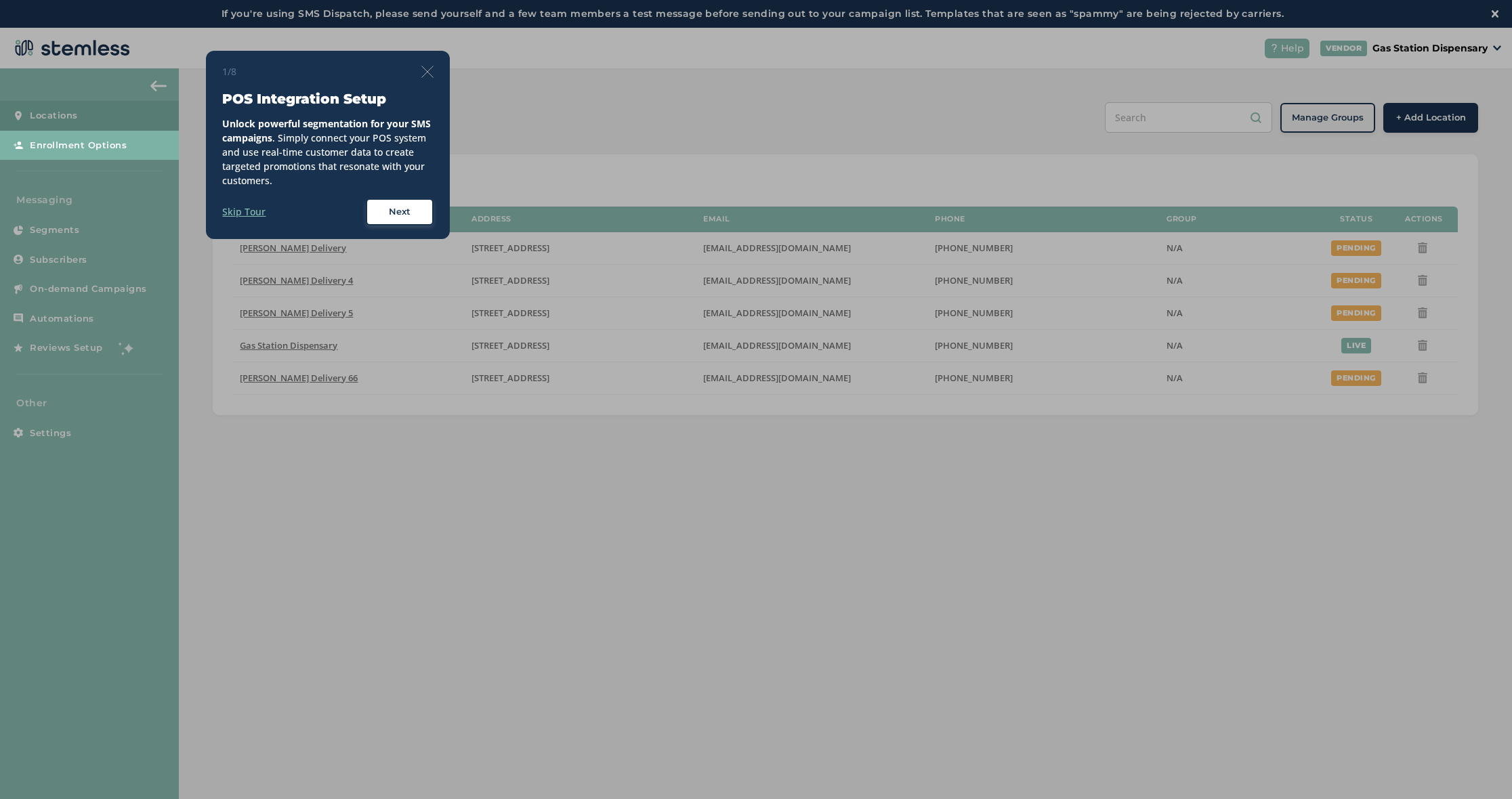
click at [435, 67] on div "1/8 POS Integration Setup Unlock powerful segmentation for your SMS campaigns .…" at bounding box center [328, 145] width 244 height 188
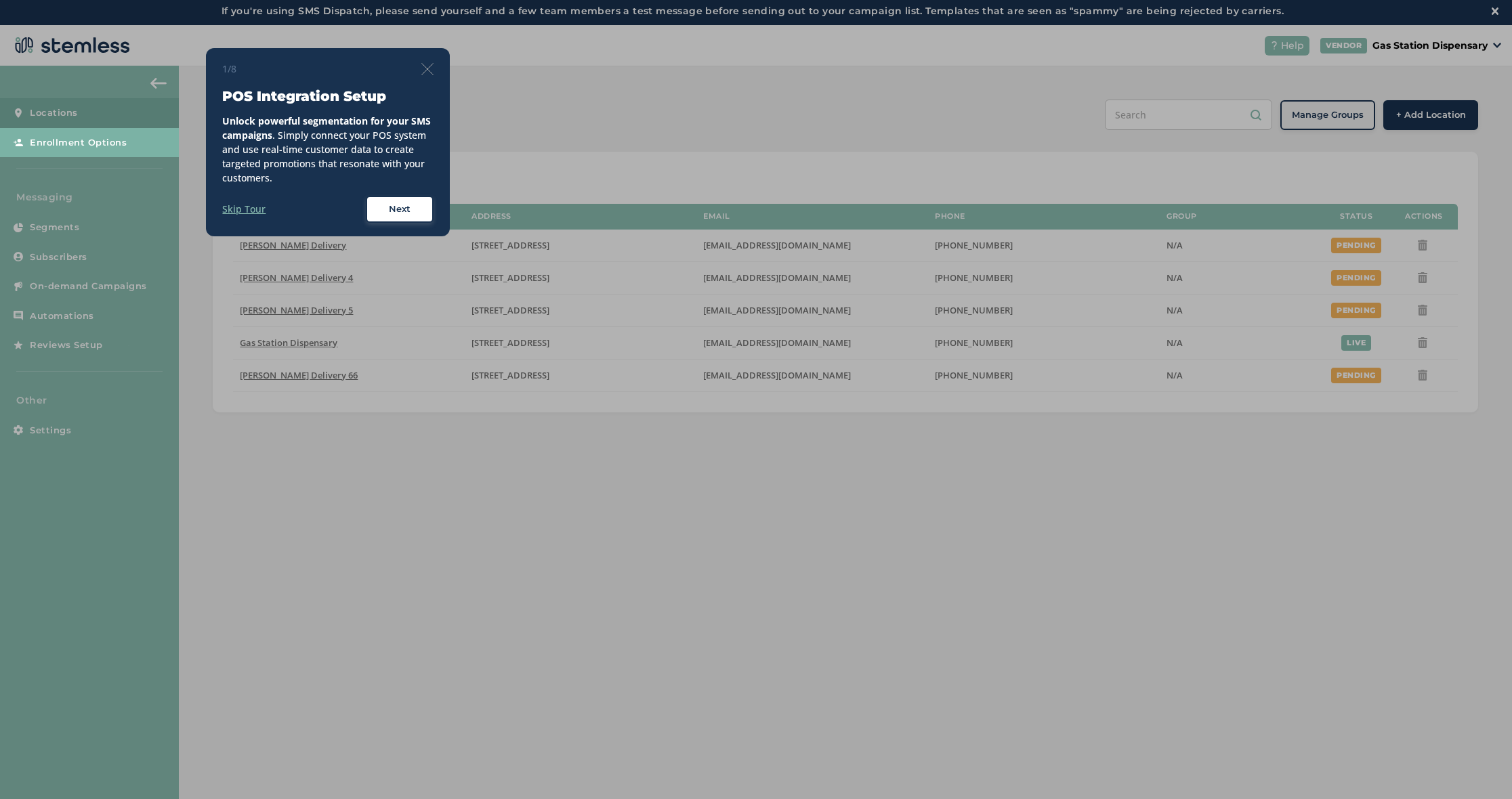
scroll to position [3, 1]
click at [430, 70] on img at bounding box center [427, 69] width 13 height 12
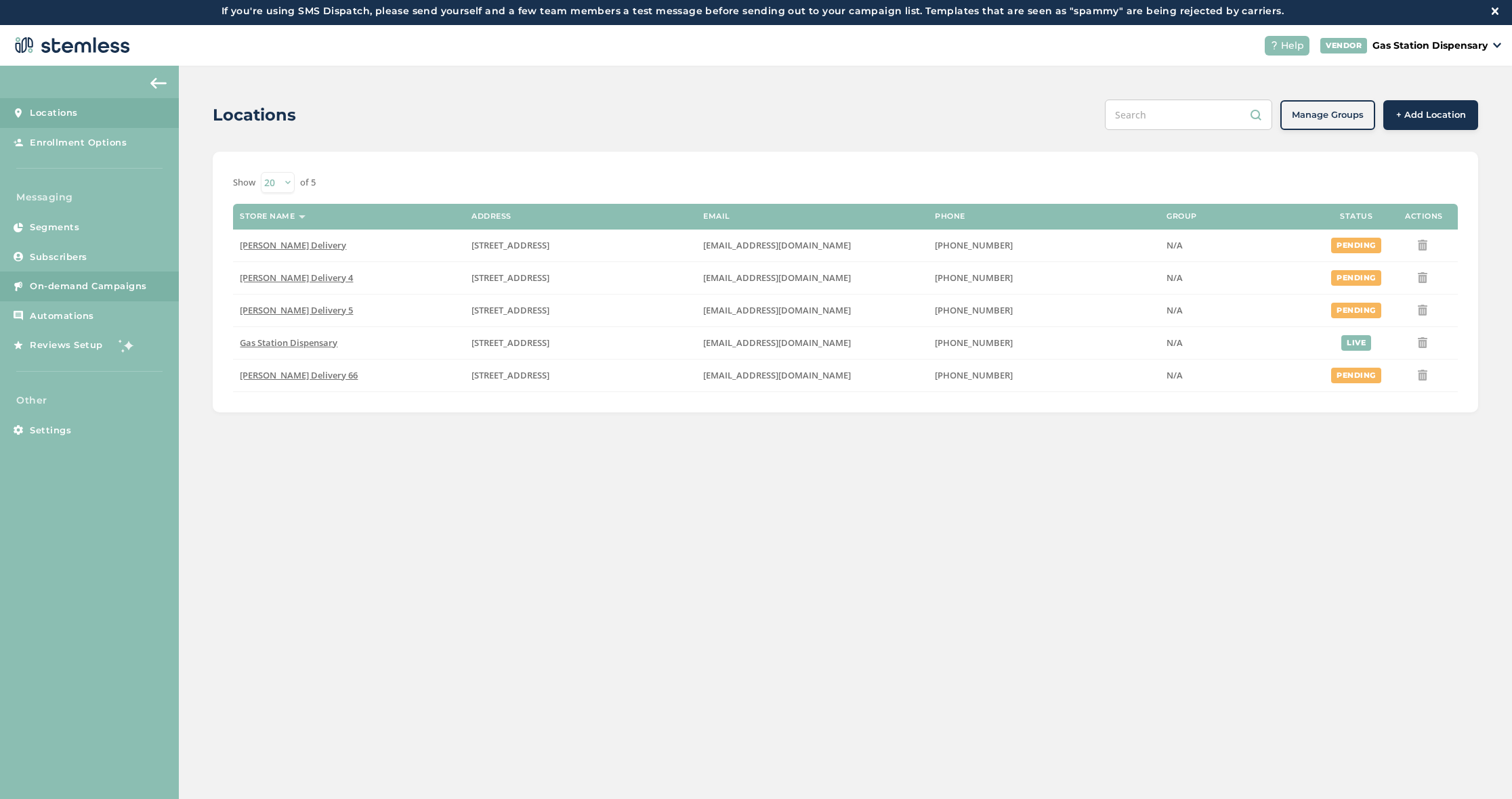
click at [113, 280] on span "On-demand Campaigns" at bounding box center [88, 287] width 117 height 13
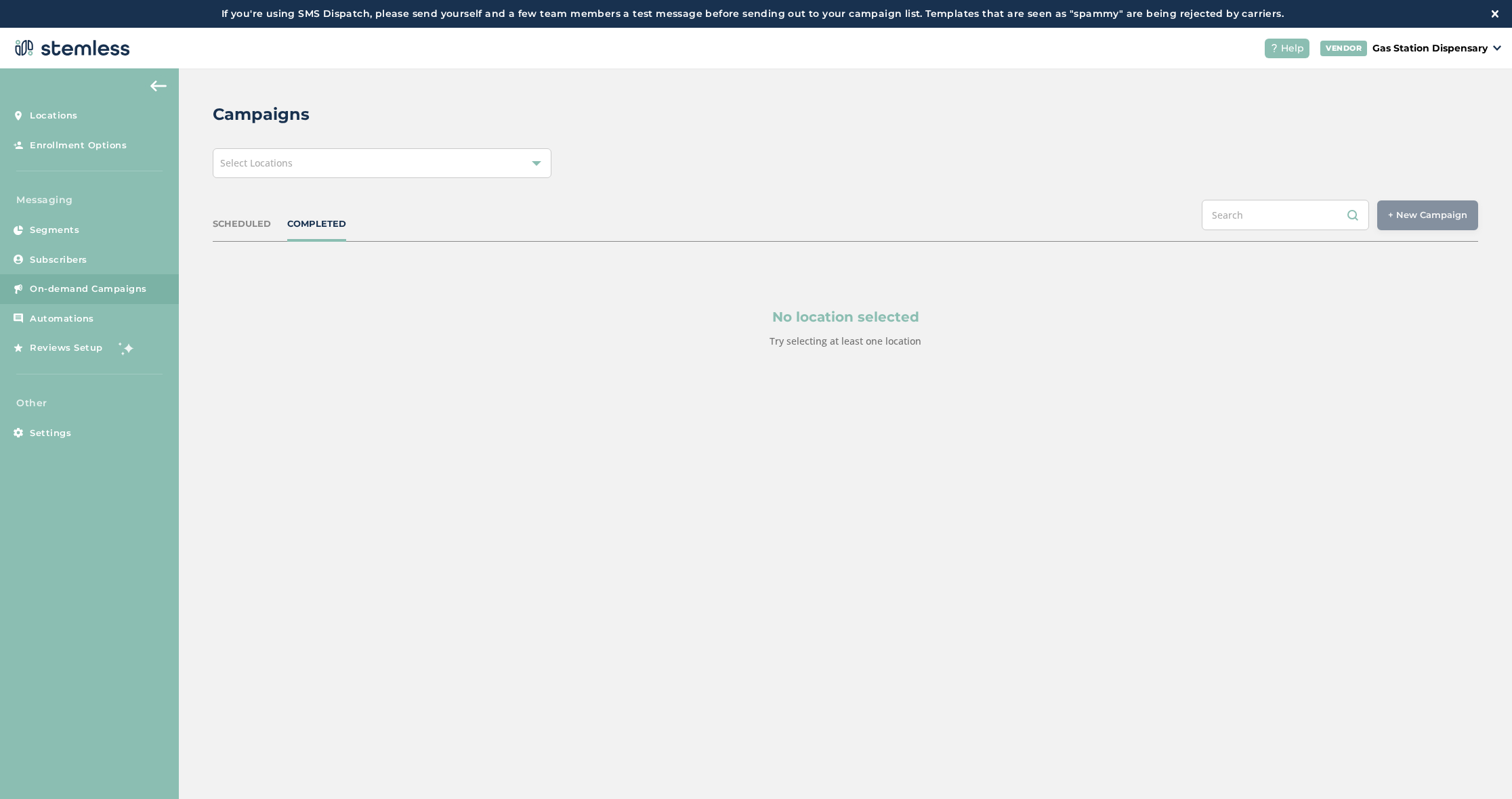
click at [515, 173] on div "Select Locations" at bounding box center [382, 162] width 339 height 30
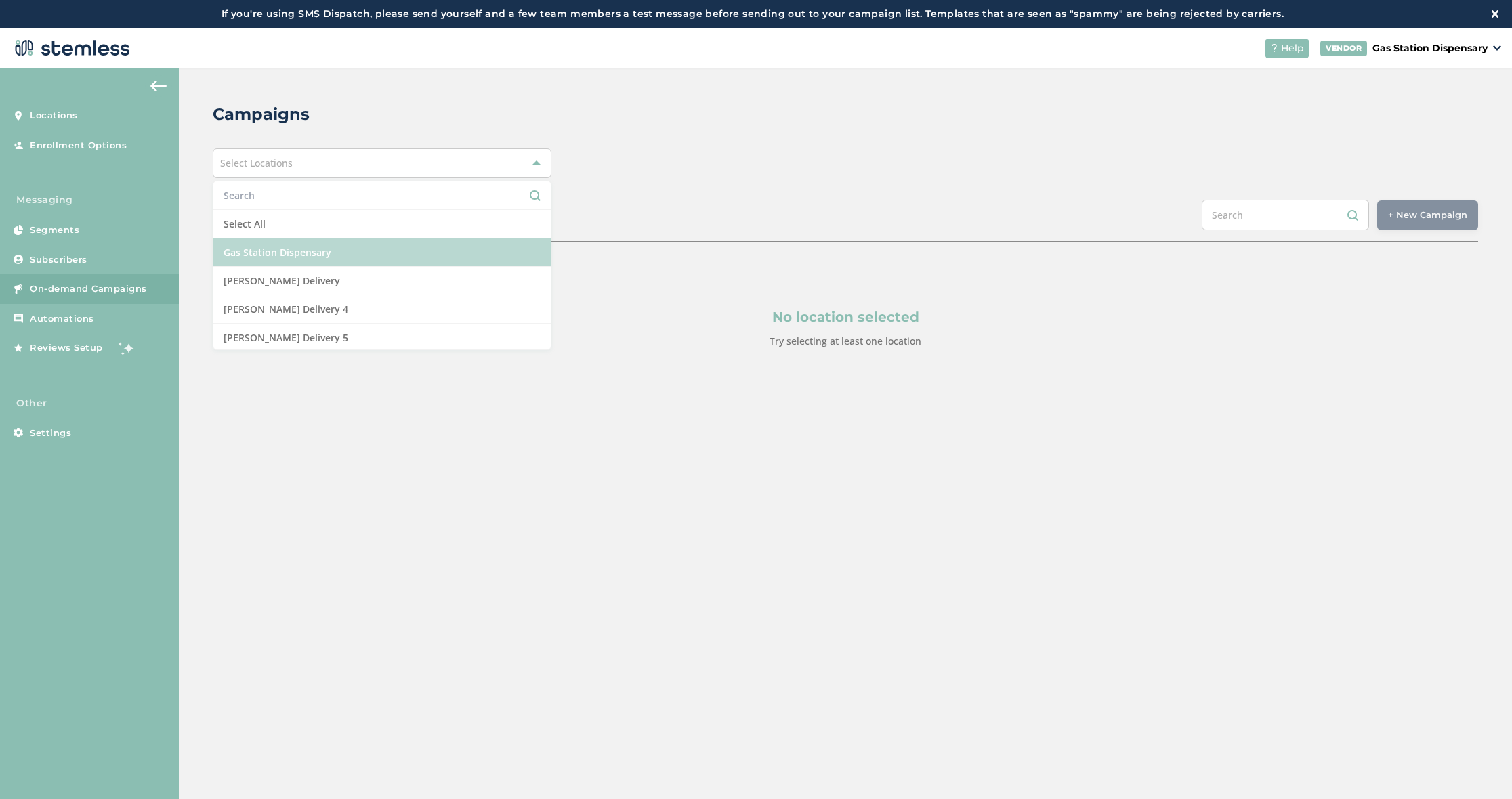
click at [395, 258] on li "Gas Station Dispensary" at bounding box center [382, 253] width 338 height 29
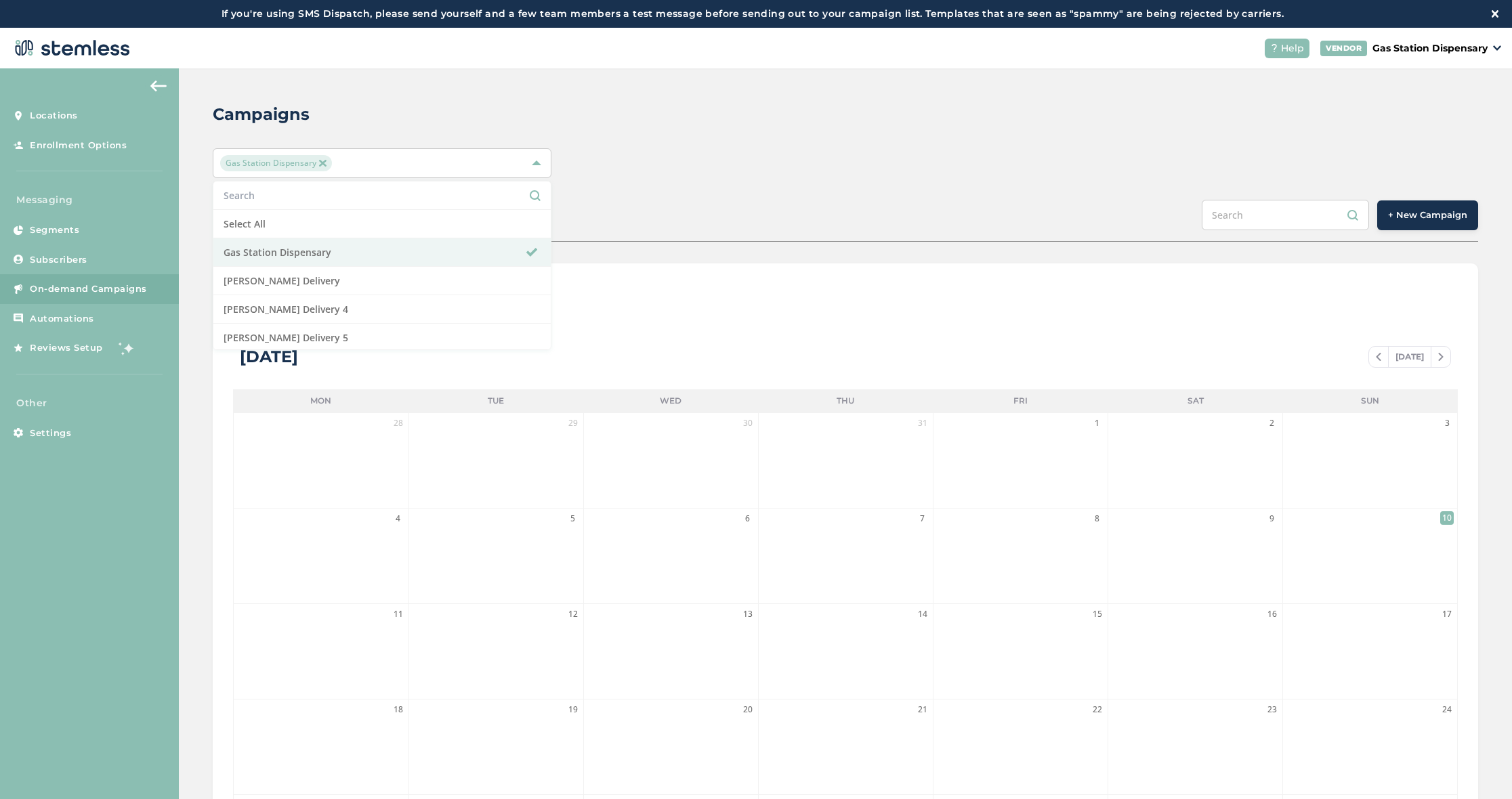
click at [1395, 216] on span "+ New Campaign" at bounding box center [1428, 215] width 79 height 13
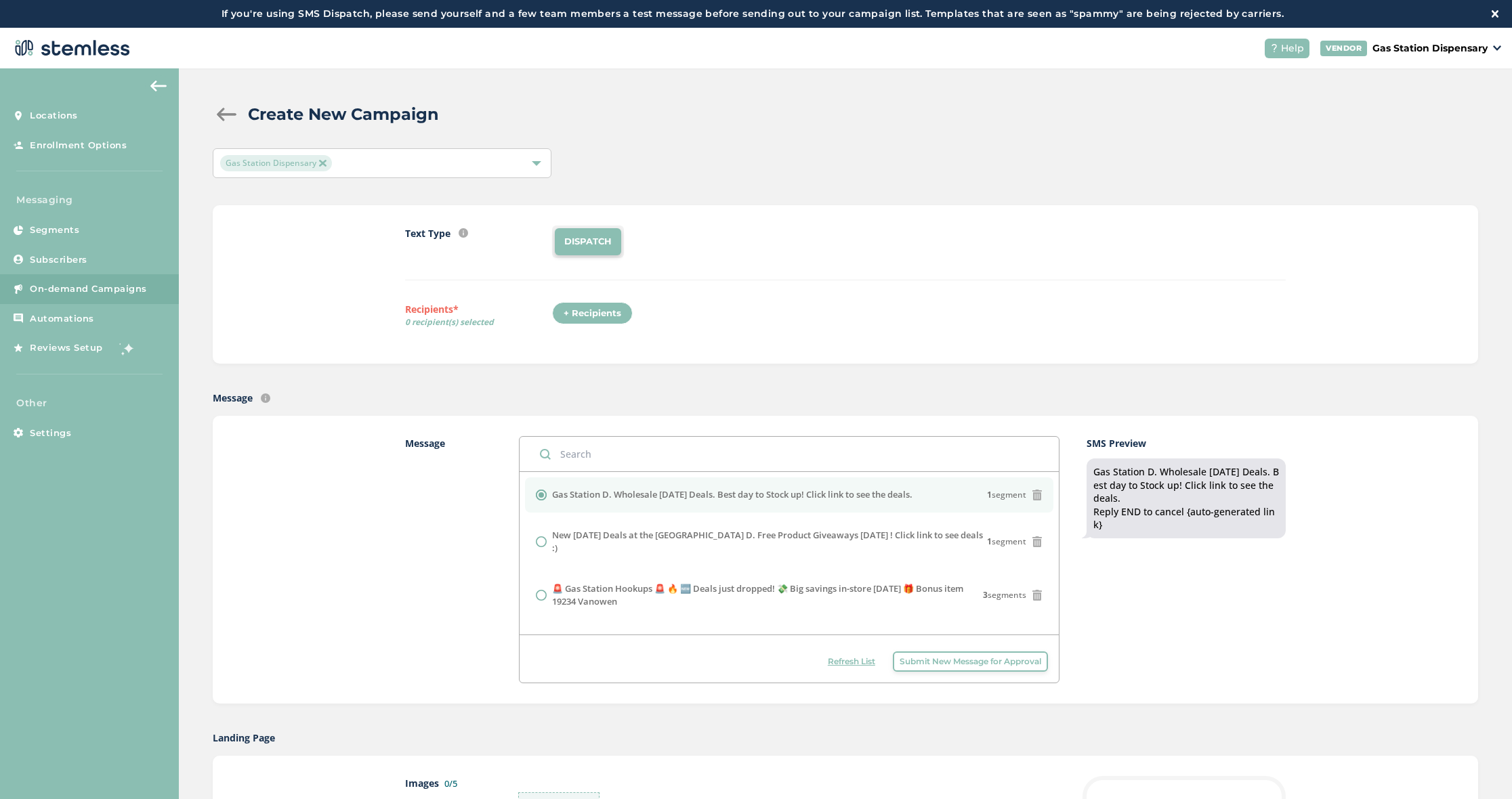
click at [577, 242] on li "DISPATCH" at bounding box center [588, 241] width 66 height 27
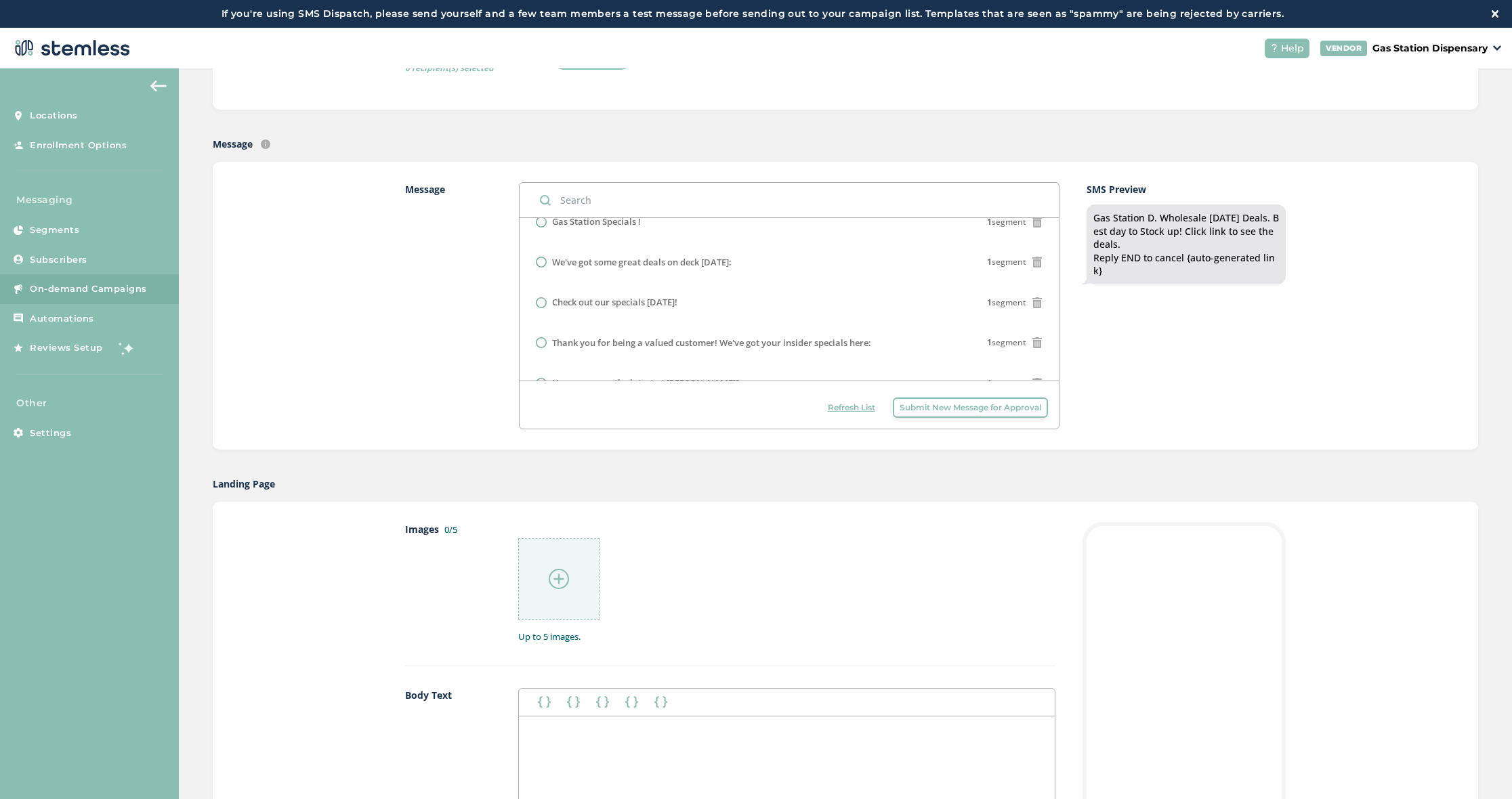
scroll to position [255, 0]
click at [554, 571] on img at bounding box center [559, 578] width 20 height 20
